Goal: Information Seeking & Learning: Learn about a topic

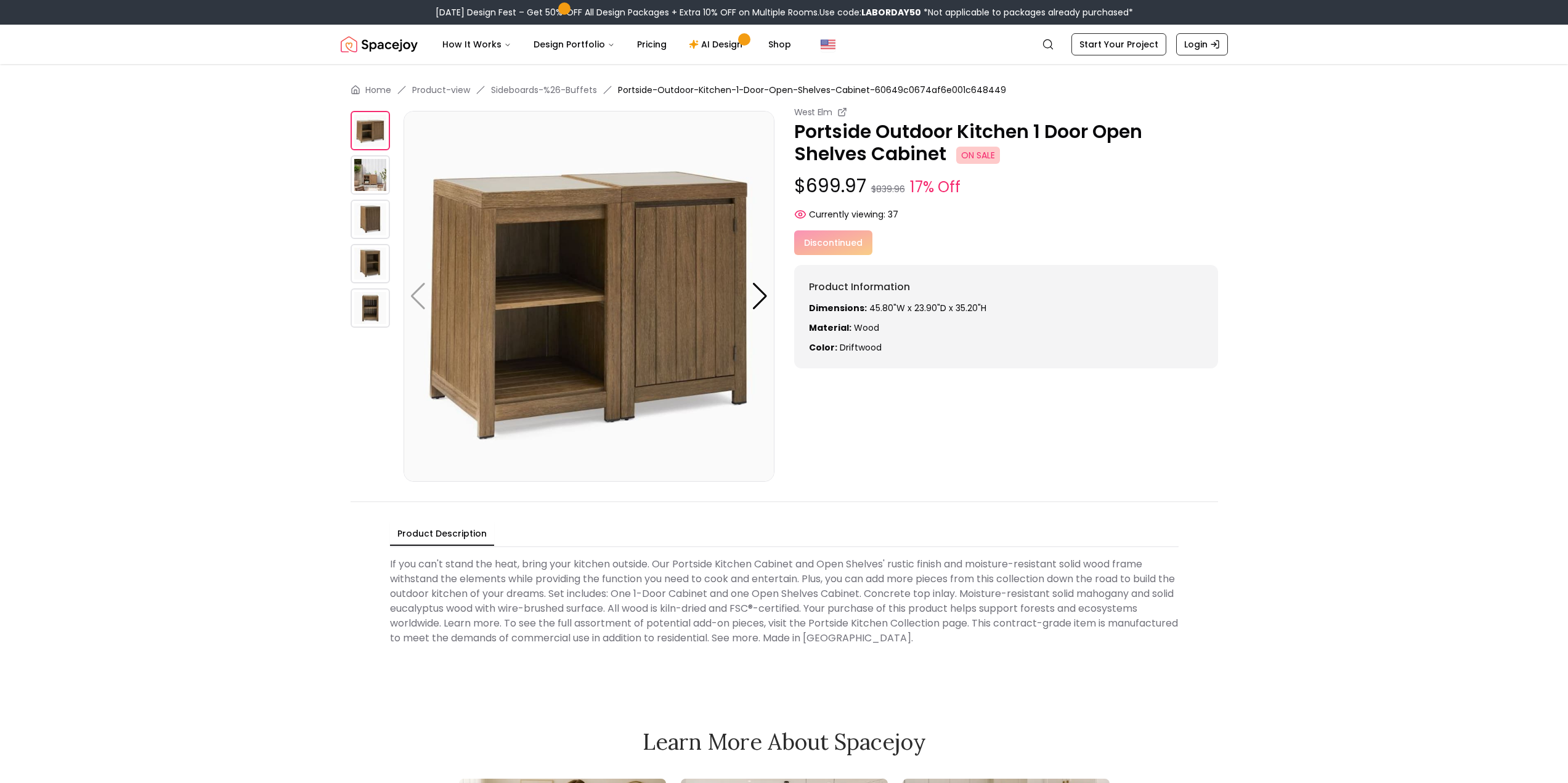
click at [829, 244] on div "Discontinued" at bounding box center [1005, 243] width 424 height 25
click at [842, 295] on div "Product Information Dimensions: 45.80"W x 23.90"D x 35.20"H Material: Wood Colo…" at bounding box center [1005, 316] width 424 height 103
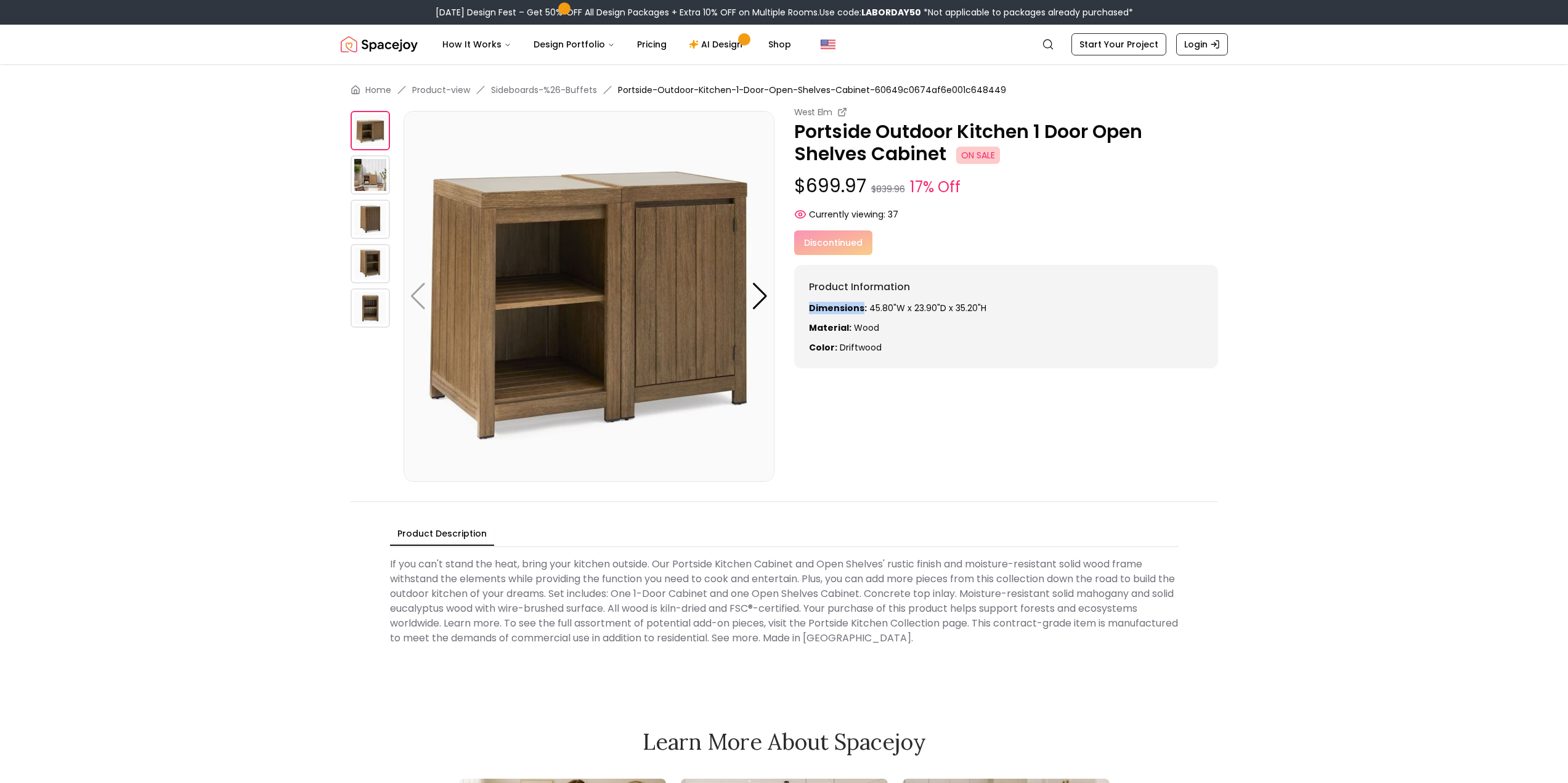
click at [842, 295] on div "Product Information Dimensions: 45.80"W x 23.90"D x 35.20"H Material: Wood Colo…" at bounding box center [1005, 316] width 424 height 103
click at [826, 360] on div "Product Information Dimensions: 45.80"W x 23.90"D x 35.20"H Material: Wood Colo…" at bounding box center [1005, 316] width 424 height 103
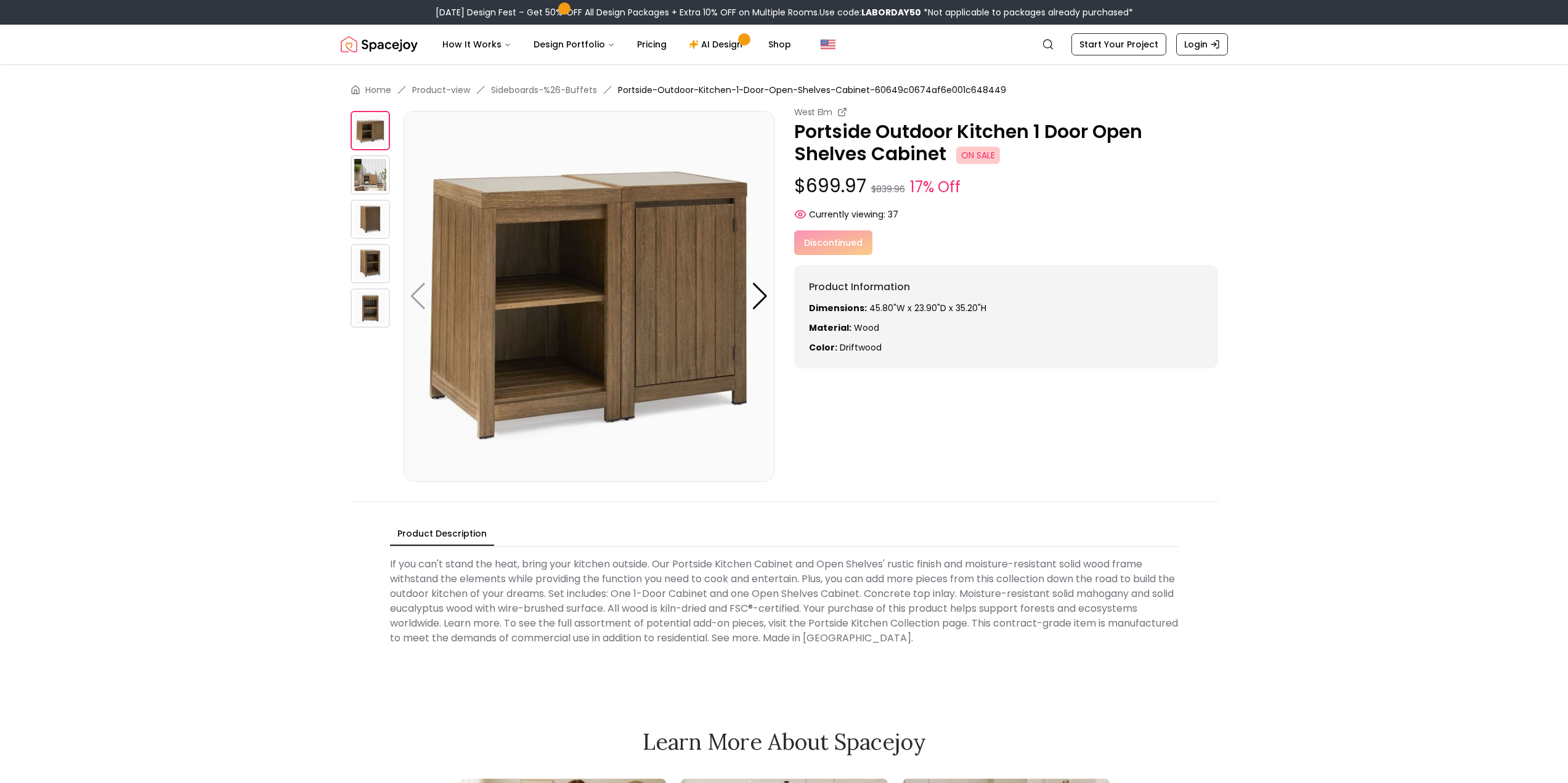
click at [833, 300] on div "Product Information Dimensions: 45.80"W x 23.90"D x 35.20"H Material: Wood Colo…" at bounding box center [1005, 316] width 424 height 103
click at [940, 296] on div "Product Information Dimensions: 45.80"W x 23.90"D x 35.20"H Material: Wood Colo…" at bounding box center [1005, 316] width 424 height 103
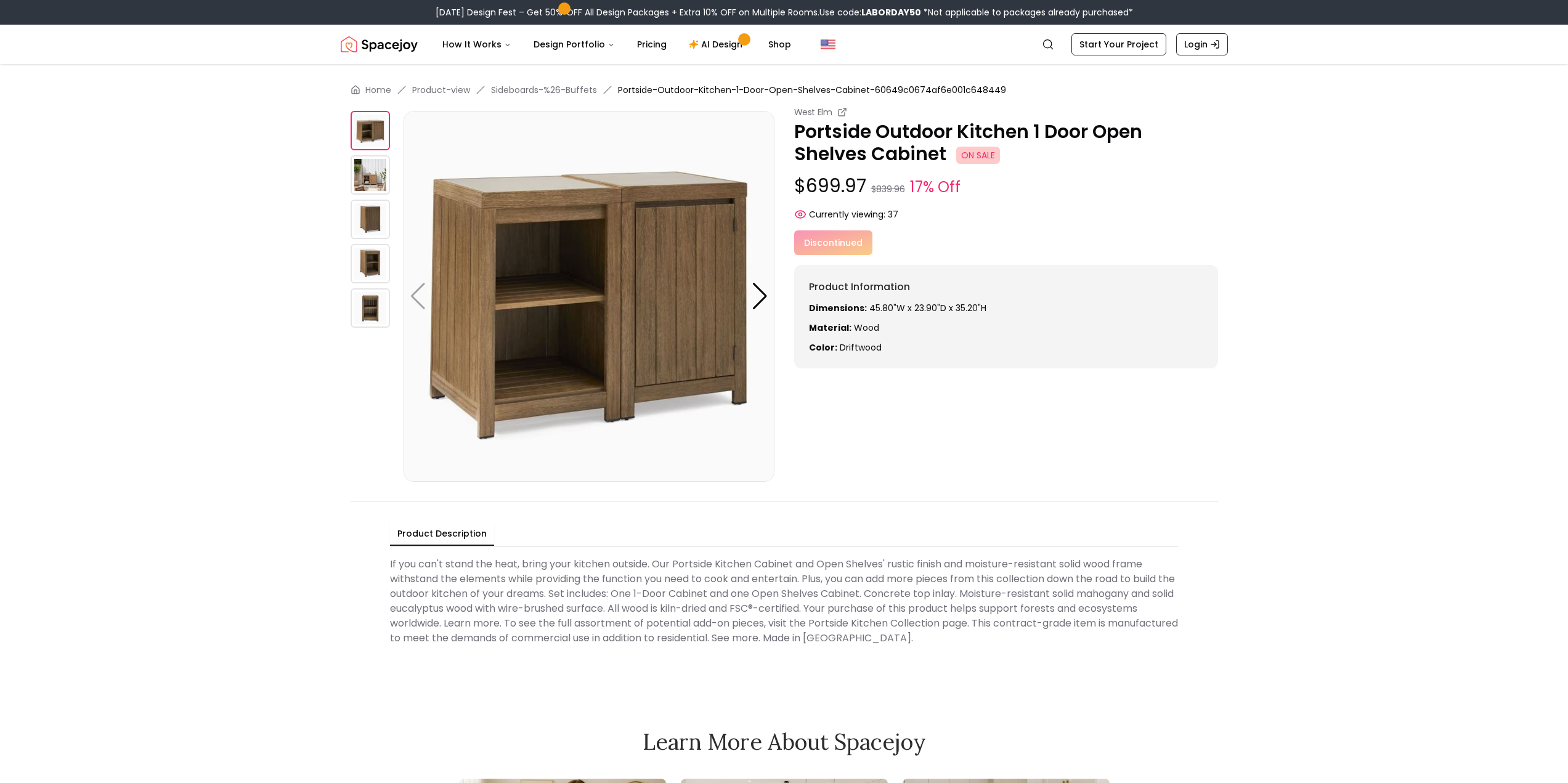
click at [808, 252] on div "Discontinued" at bounding box center [1005, 243] width 424 height 25
click at [808, 244] on div "Discontinued" at bounding box center [1005, 243] width 424 height 25
click at [689, 624] on Description "If you can't stand the heat, bring your kitchen outside. Our Portside Kitchen C…" at bounding box center [784, 601] width 789 height 98
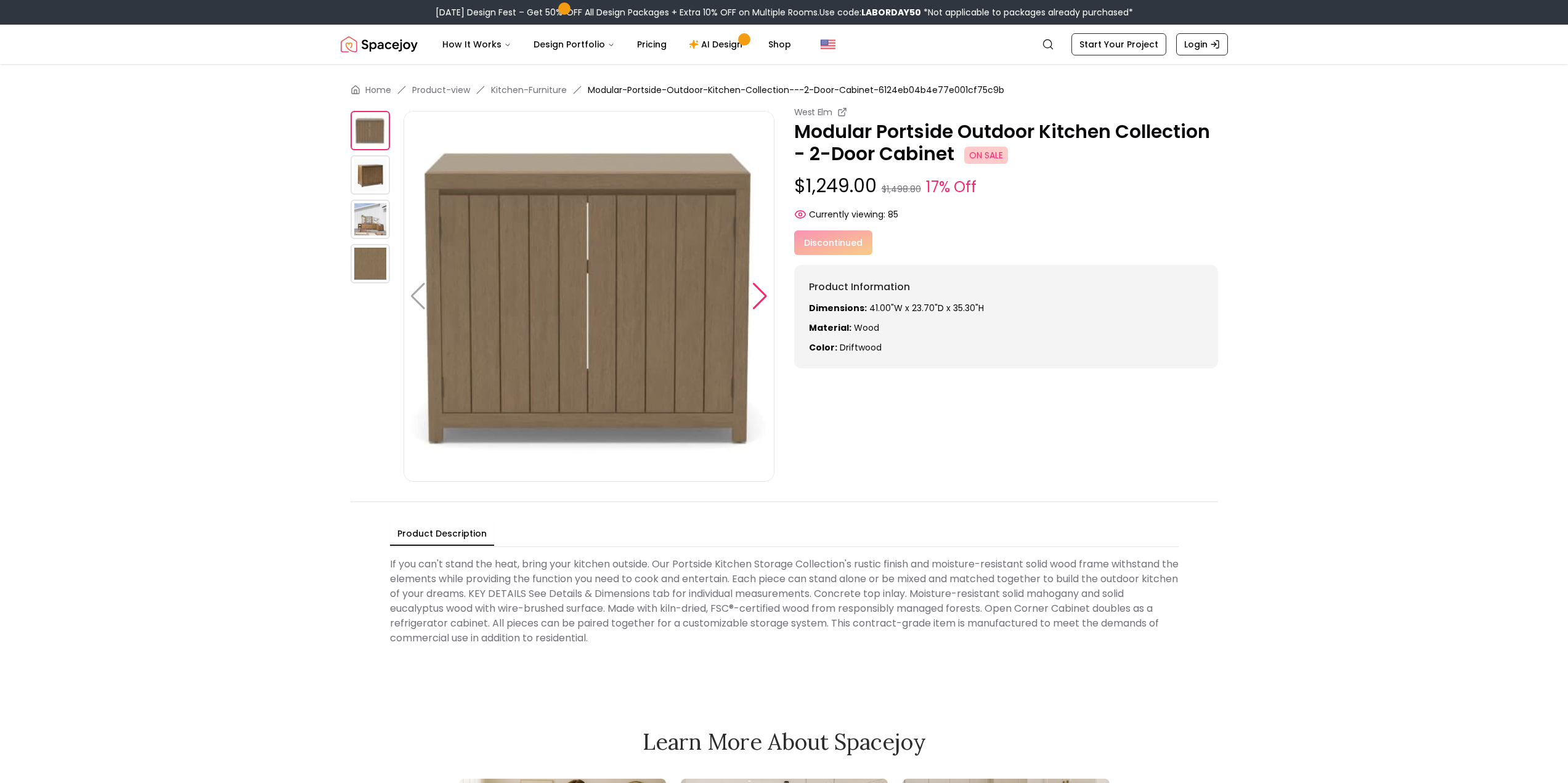
click at [759, 299] on div at bounding box center [759, 296] width 16 height 27
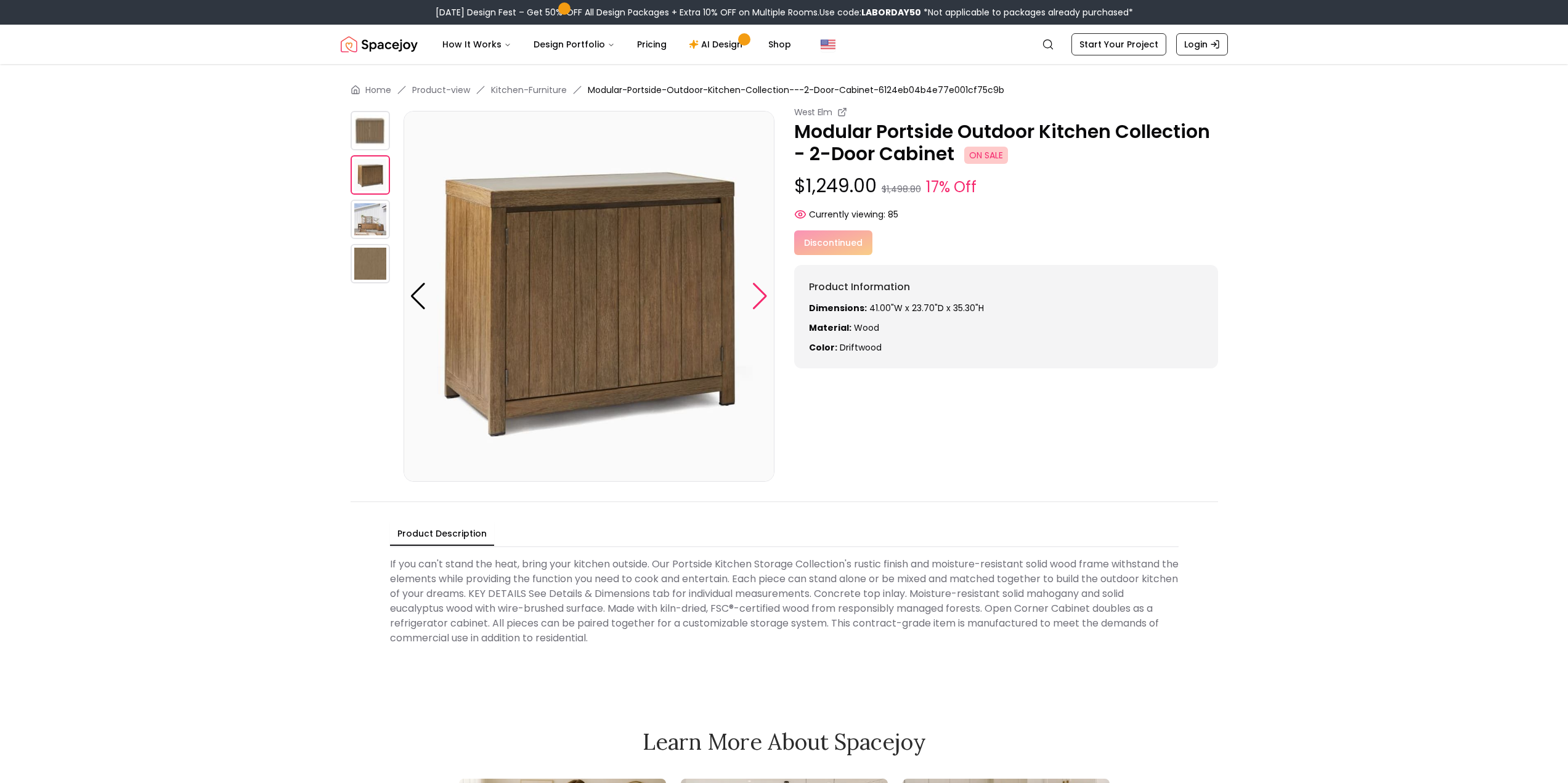
click at [759, 299] on div at bounding box center [759, 296] width 16 height 27
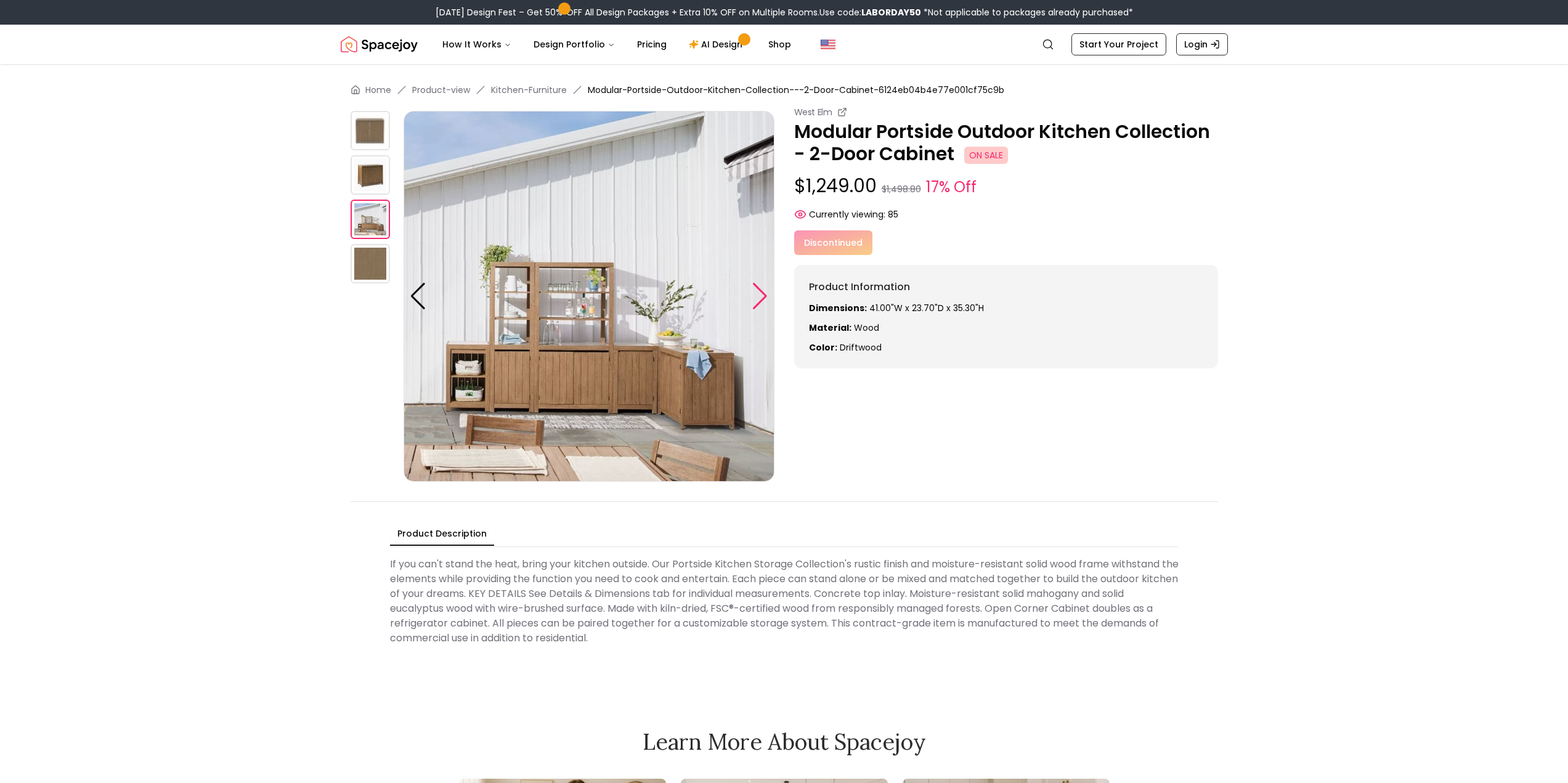
click at [759, 299] on div at bounding box center [759, 296] width 16 height 27
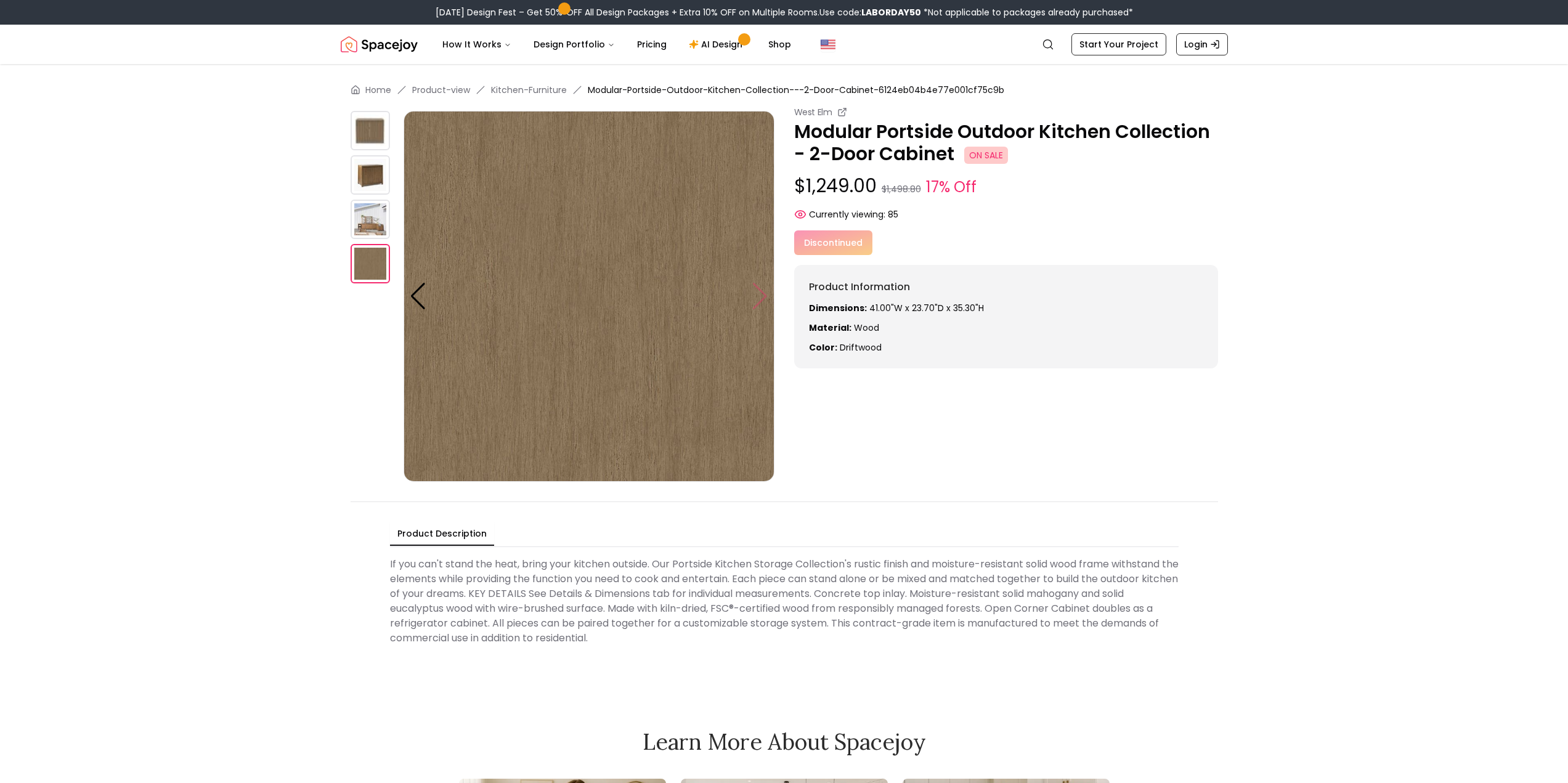
click at [759, 299] on img at bounding box center [589, 296] width 371 height 371
click at [382, 232] on img at bounding box center [370, 219] width 40 height 40
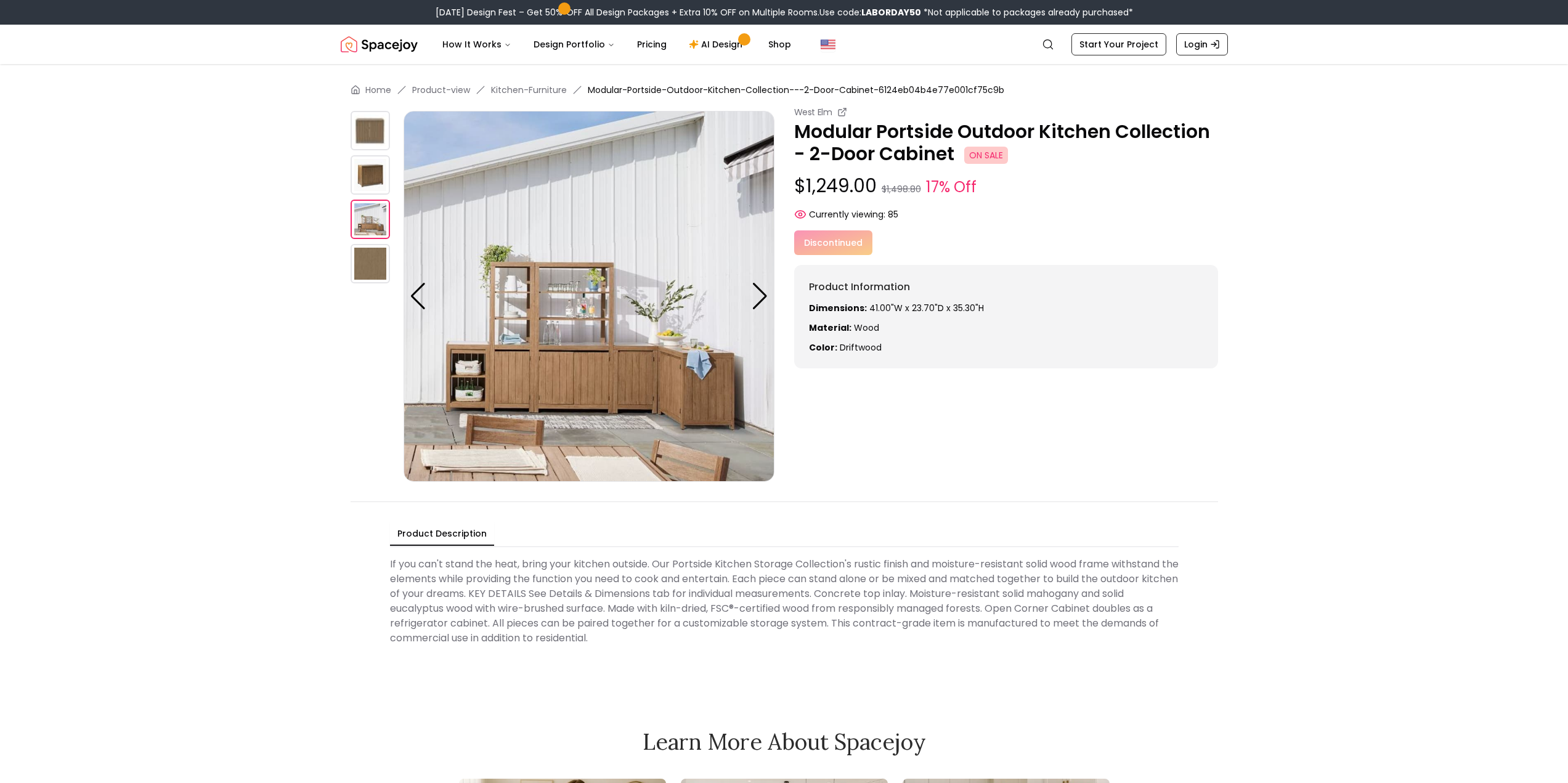
click at [373, 140] on img at bounding box center [370, 130] width 40 height 40
